Goal: Use online tool/utility: Utilize a website feature to perform a specific function

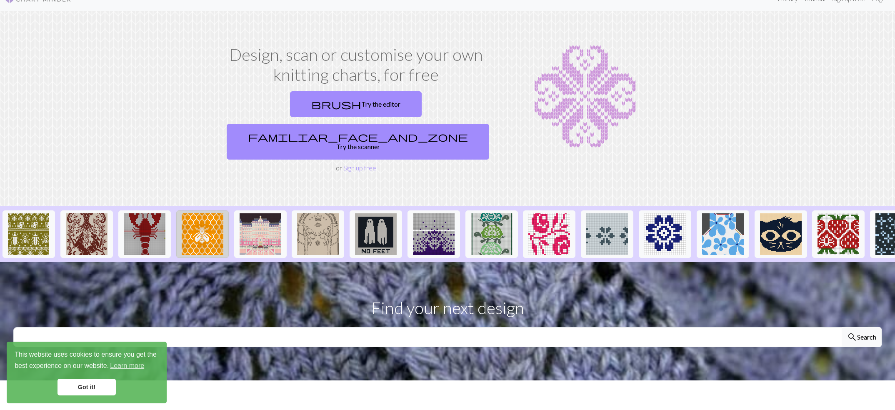
scroll to position [16, 0]
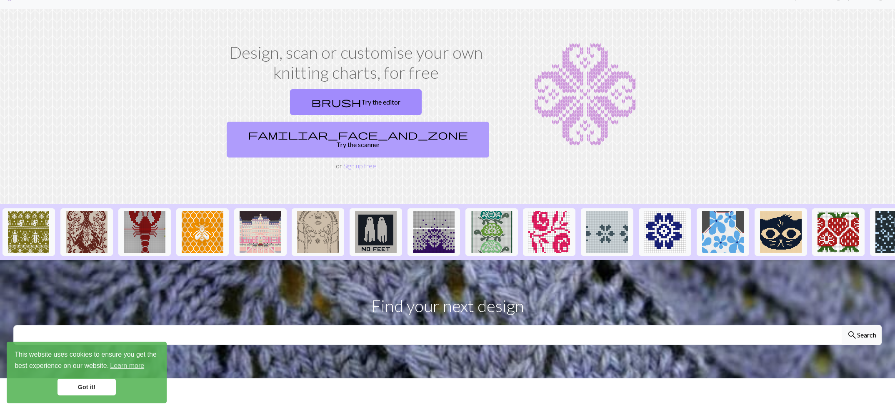
click at [415, 122] on link "familiar_face_and_zone Try the scanner" at bounding box center [358, 140] width 263 height 36
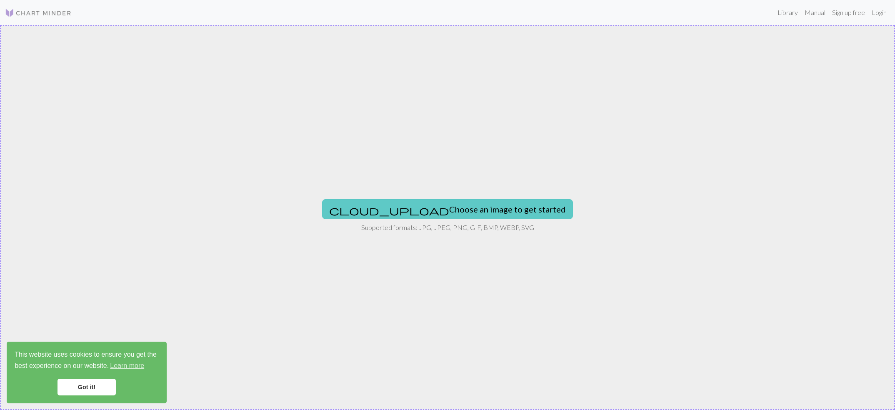
click at [457, 211] on button "cloud_upload Choose an image to get started" at bounding box center [447, 209] width 251 height 20
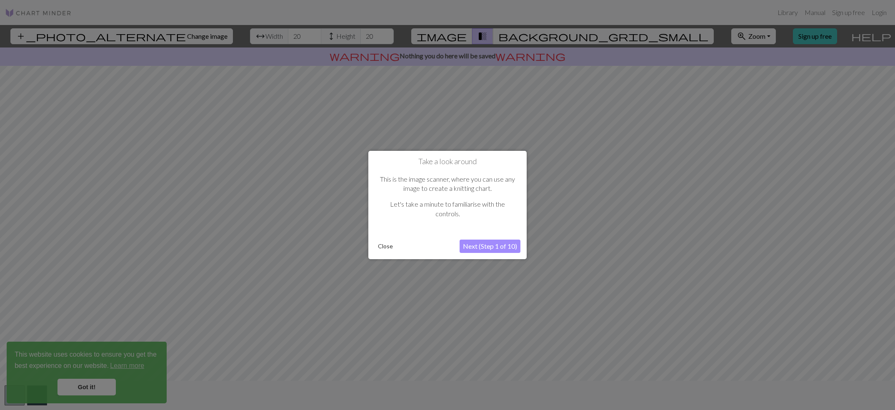
click at [389, 248] on button "Close" at bounding box center [386, 246] width 22 height 13
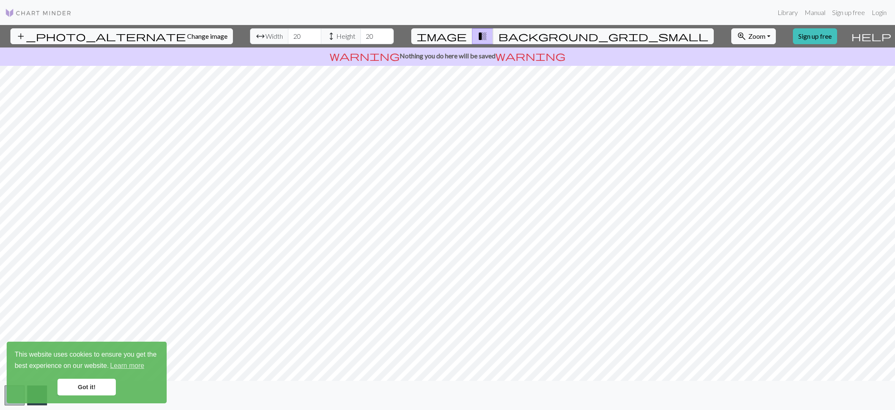
click at [208, 55] on div "add_photo_alternate Change image arrow_range Width 20 height Height 20 image tr…" at bounding box center [447, 217] width 895 height 385
click at [18, 13] on img at bounding box center [38, 13] width 67 height 10
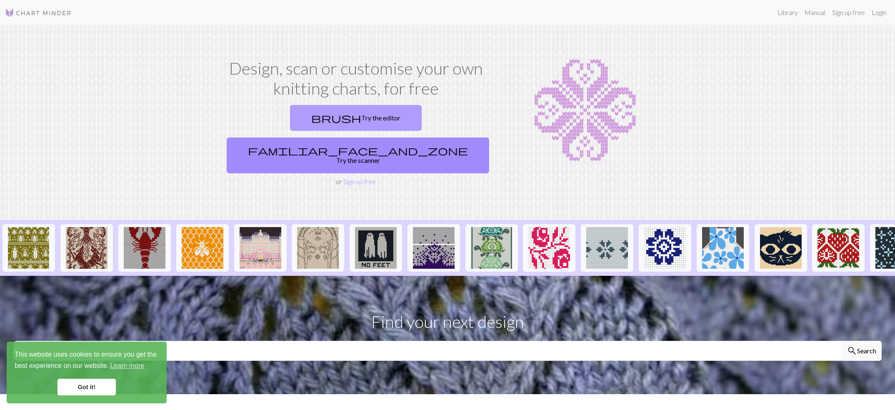
click at [299, 123] on link "brush Try the editor" at bounding box center [356, 118] width 132 height 26
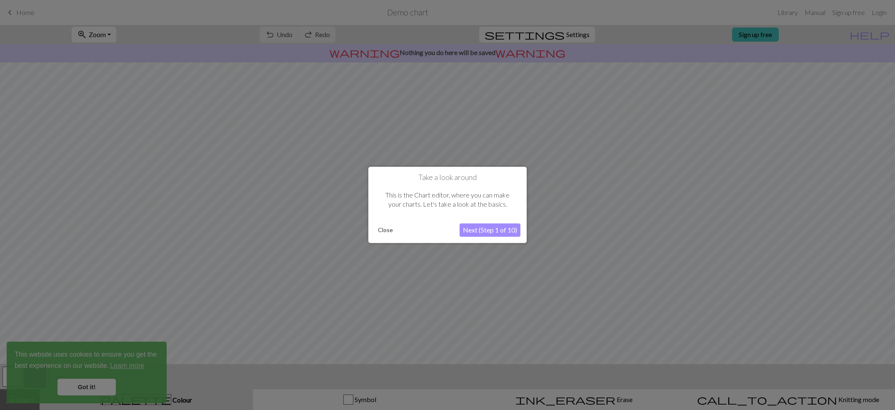
click at [487, 230] on button "Next (Step 1 of 10)" at bounding box center [490, 230] width 61 height 13
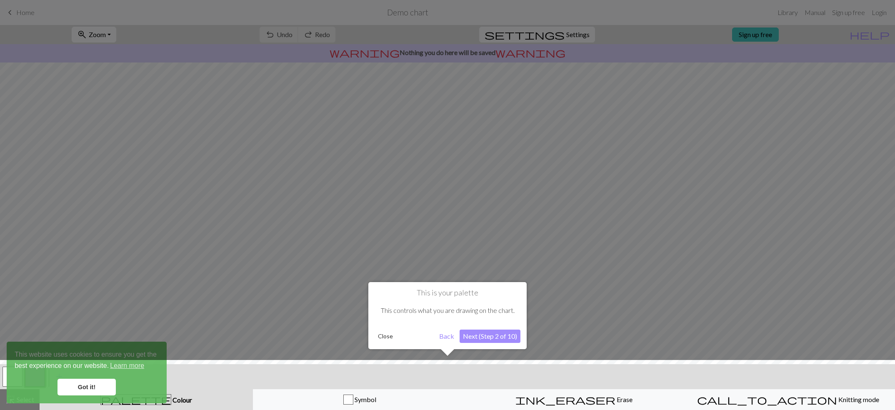
click at [498, 339] on button "Next (Step 2 of 10)" at bounding box center [490, 336] width 61 height 13
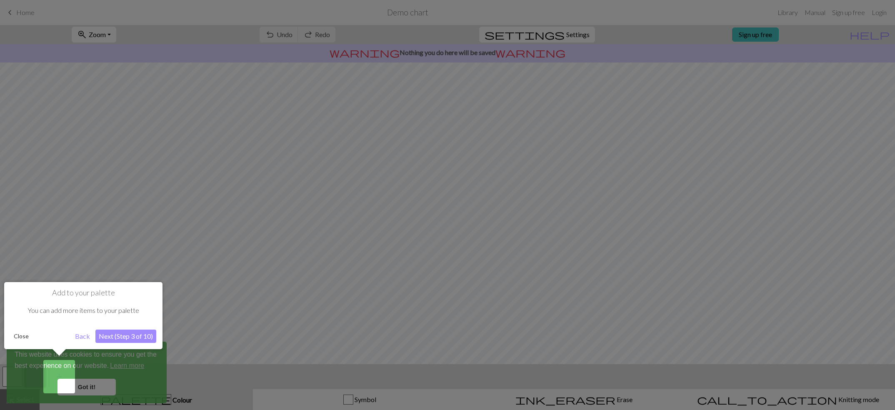
click at [15, 336] on button "Close" at bounding box center [21, 336] width 22 height 13
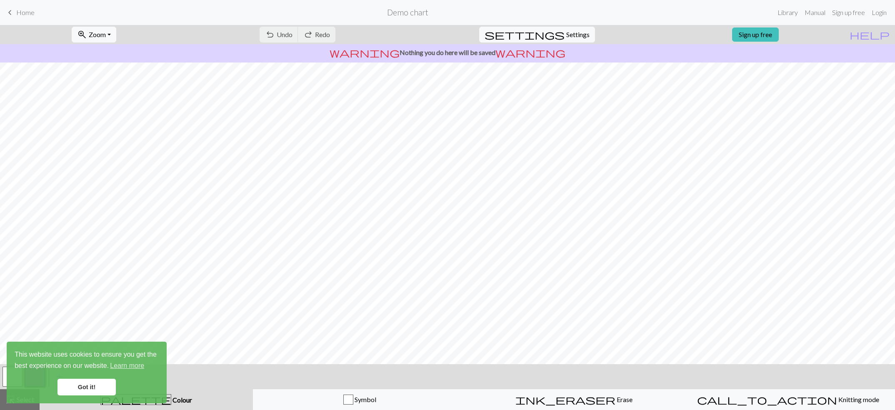
click at [78, 387] on link "Got it!" at bounding box center [87, 387] width 58 height 17
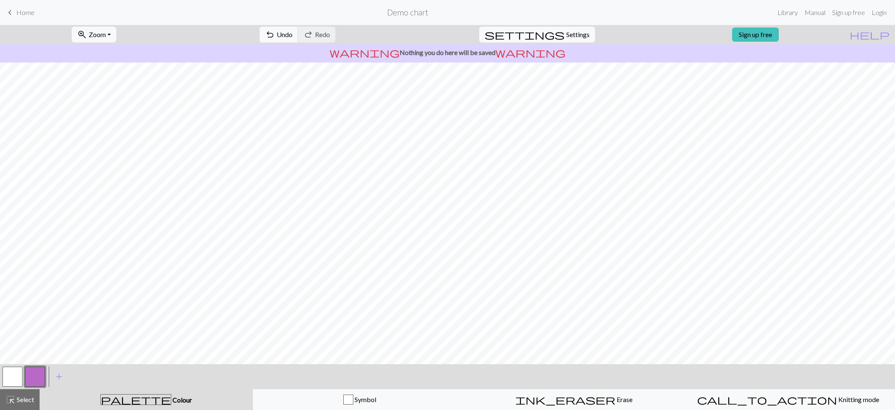
scroll to position [0, 0]
click at [171, 400] on span "Colour" at bounding box center [181, 400] width 21 height 8
click at [35, 377] on button "button" at bounding box center [35, 377] width 20 height 20
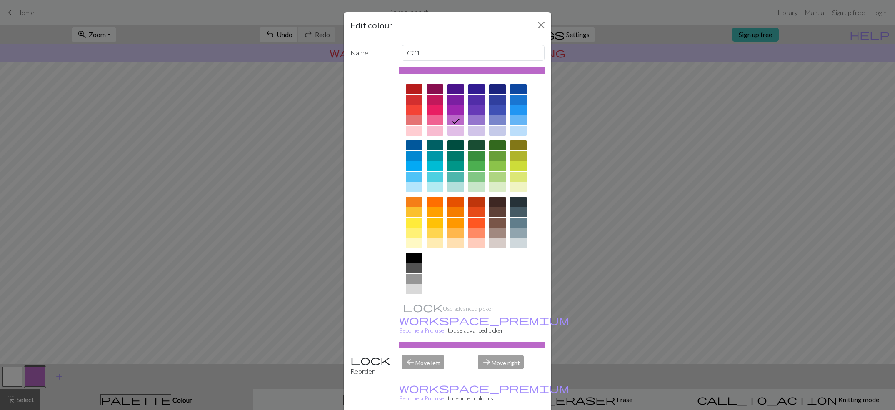
click at [416, 258] on div at bounding box center [414, 258] width 17 height 10
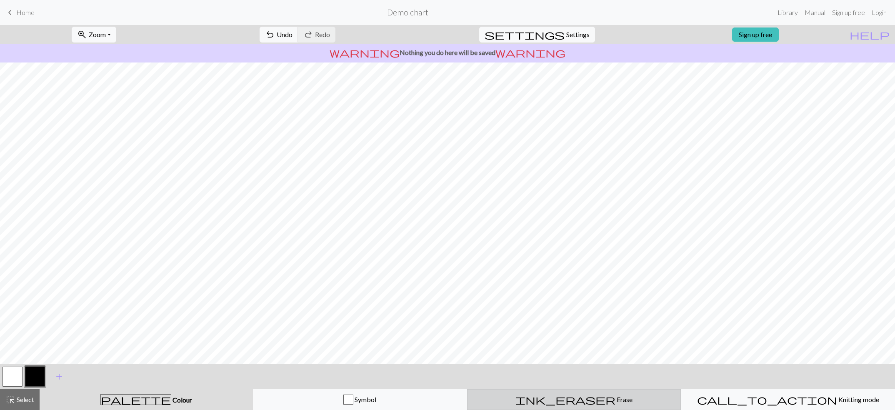
click at [616, 400] on span "Erase" at bounding box center [624, 400] width 17 height 8
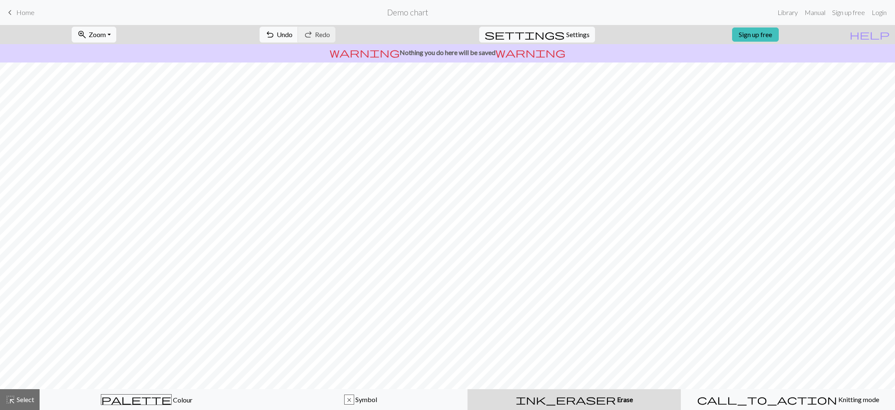
click at [21, 13] on span "Home" at bounding box center [25, 12] width 18 height 8
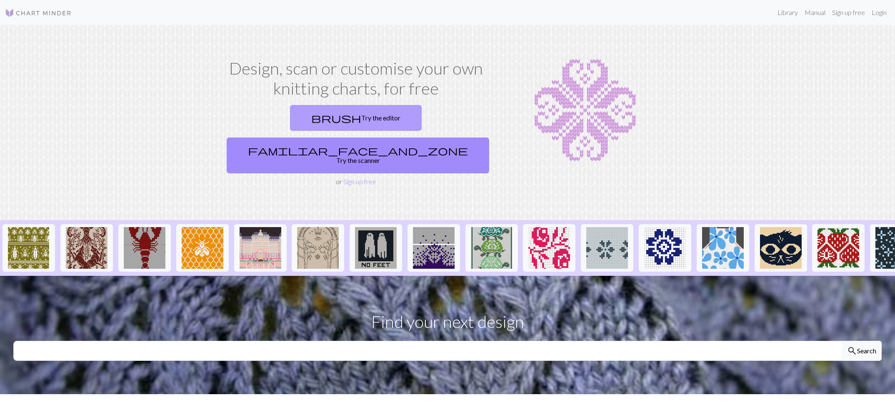
click at [290, 121] on link "brush Try the editor" at bounding box center [356, 118] width 132 height 26
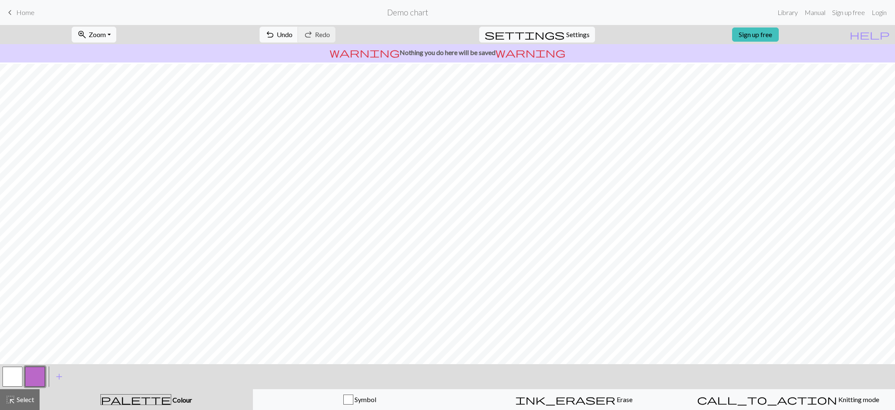
scroll to position [1, 0]
click at [28, 12] on span "Home" at bounding box center [25, 12] width 18 height 8
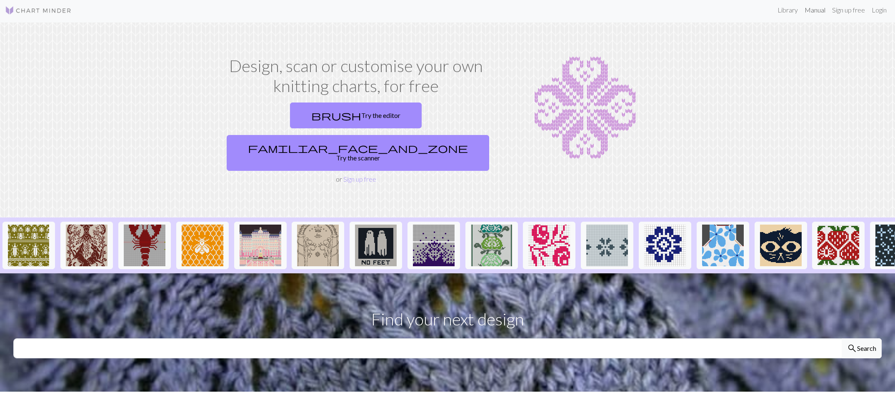
click at [818, 10] on link "Manual" at bounding box center [815, 10] width 28 height 17
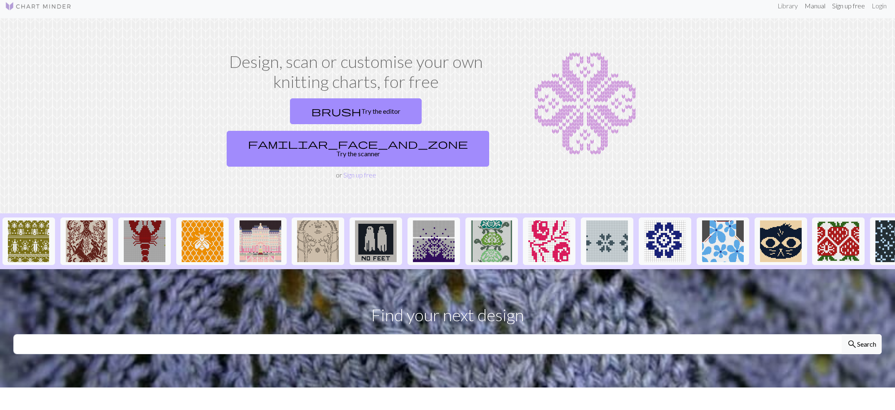
scroll to position [10, 0]
